Goal: Find specific page/section: Find specific page/section

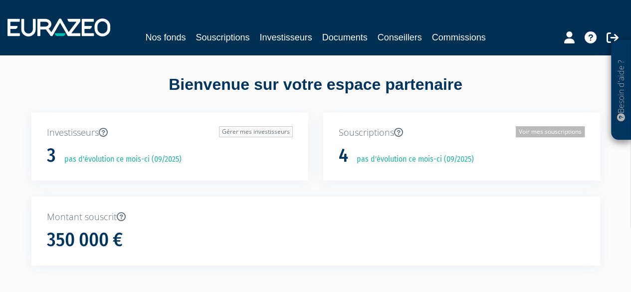
click at [524, 132] on link "Voir mes souscriptions" at bounding box center [550, 131] width 69 height 11
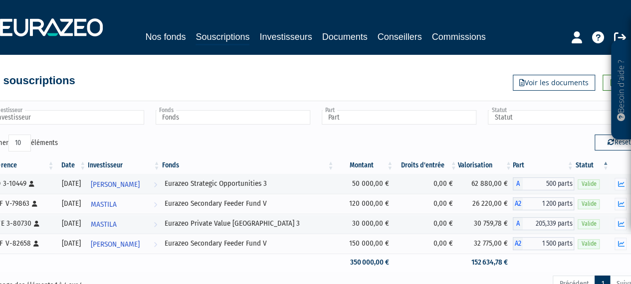
scroll to position [0, 21]
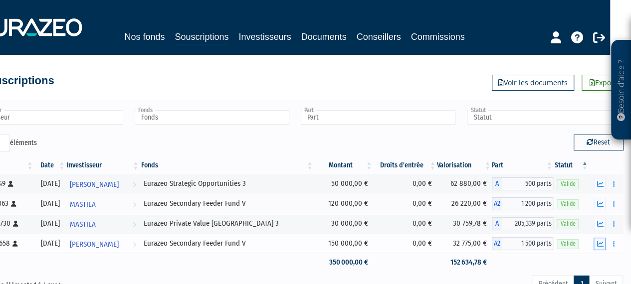
click at [600, 246] on icon "button" at bounding box center [599, 244] width 6 height 6
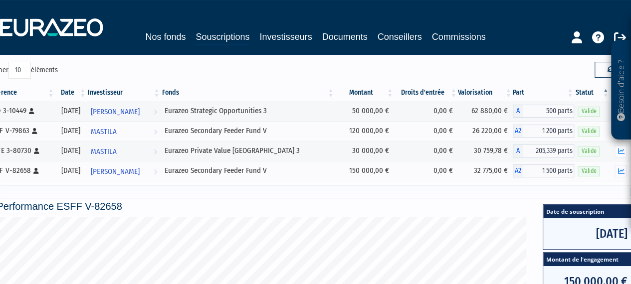
scroll to position [0, 0]
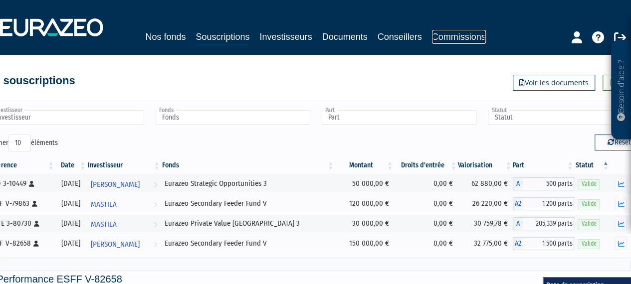
click at [448, 35] on link "Commissions" at bounding box center [459, 37] width 54 height 14
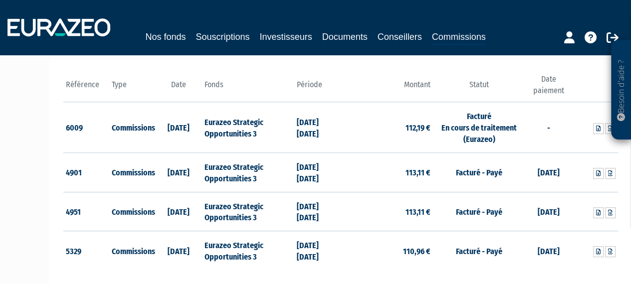
scroll to position [138, 0]
